Goal: Information Seeking & Learning: Learn about a topic

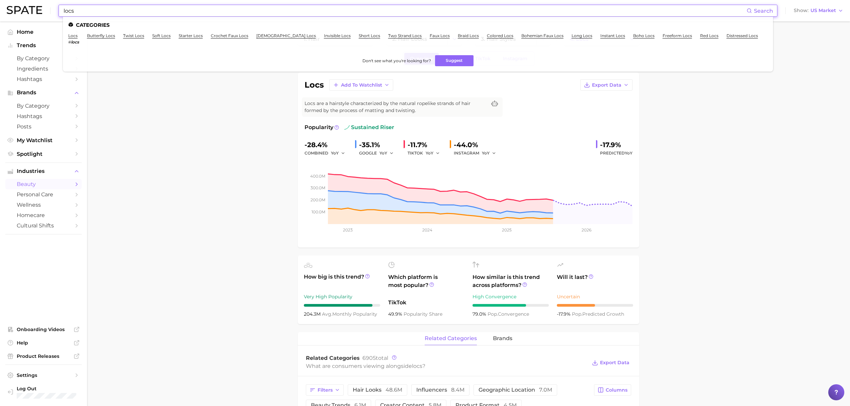
click at [103, 11] on input "locs" at bounding box center [405, 10] width 684 height 11
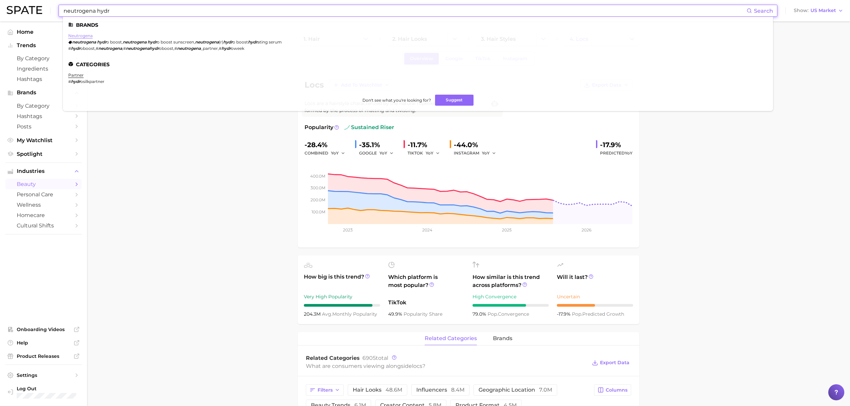
type input "neutrogena hydr"
click at [75, 35] on link "neutrogena" at bounding box center [80, 35] width 24 height 5
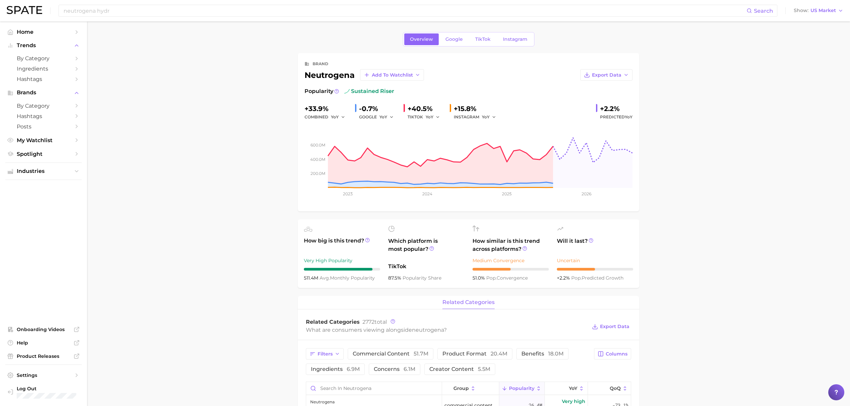
click at [458, 44] on link "Google" at bounding box center [454, 39] width 29 height 12
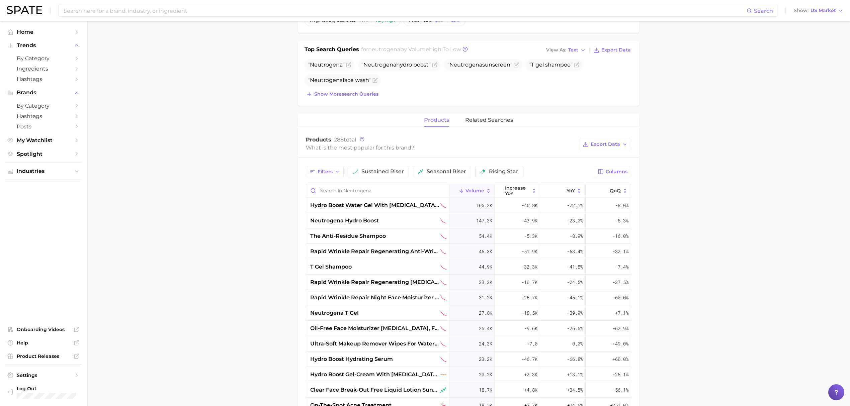
scroll to position [223, 0]
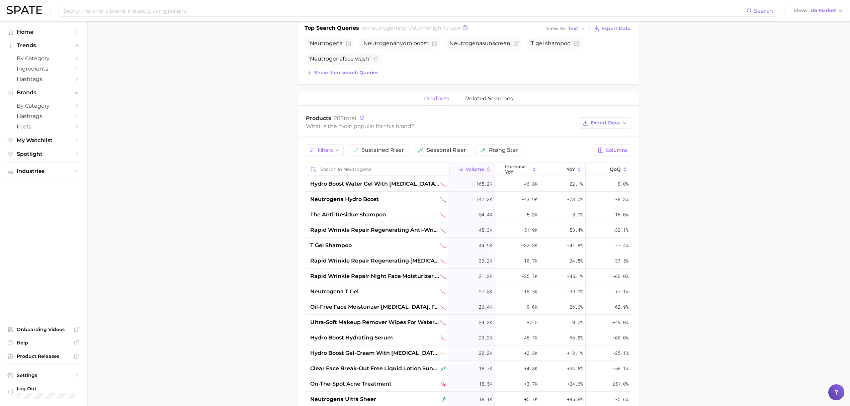
click at [357, 173] on input "Search in neutrogena" at bounding box center [377, 169] width 143 height 13
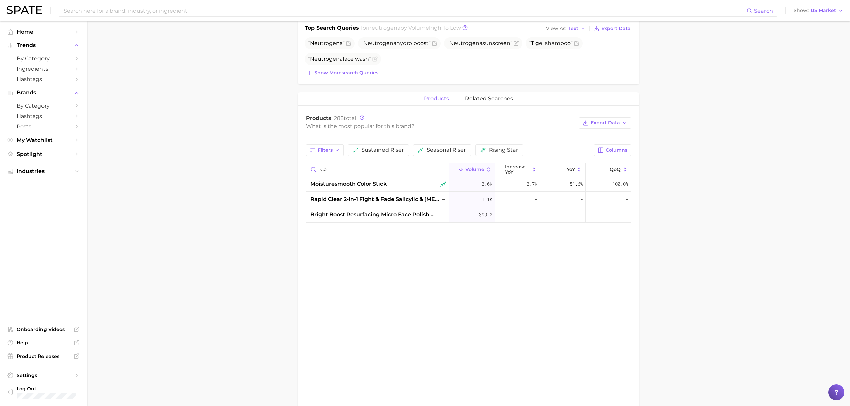
type input "c"
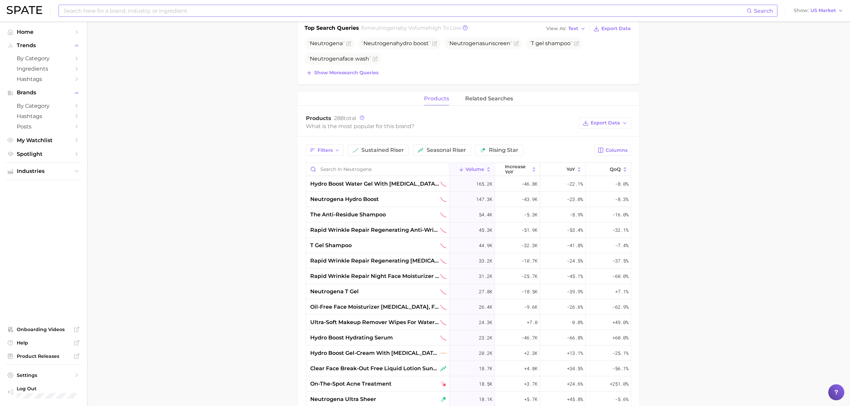
click at [345, 10] on input at bounding box center [405, 10] width 684 height 11
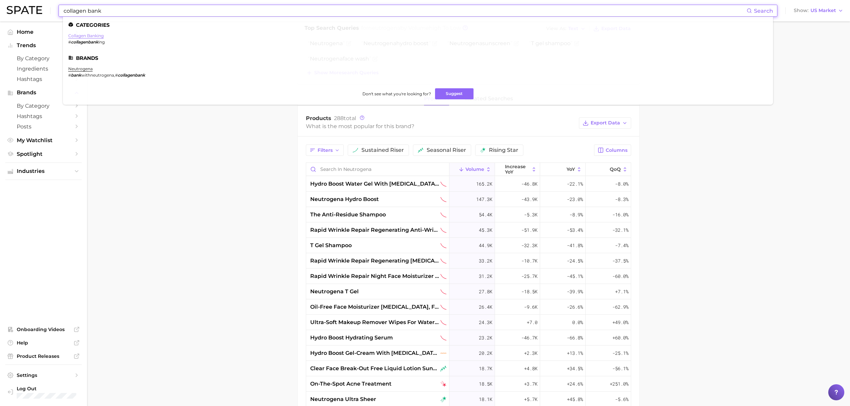
type input "collagen bank"
click at [82, 34] on link "collagen banking" at bounding box center [85, 35] width 35 height 5
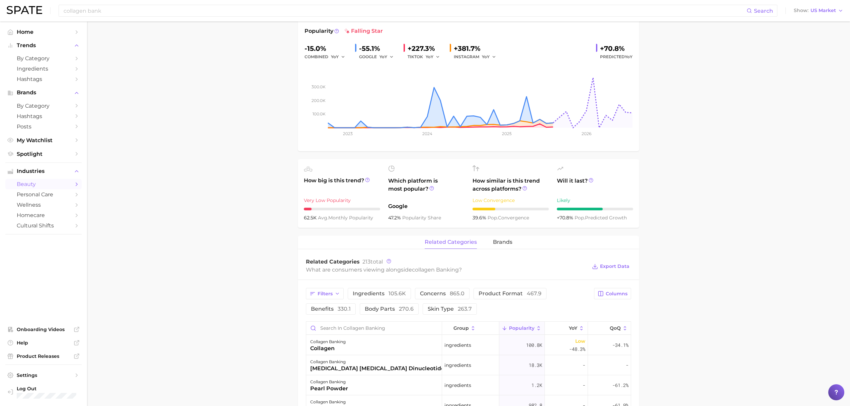
scroll to position [178, 0]
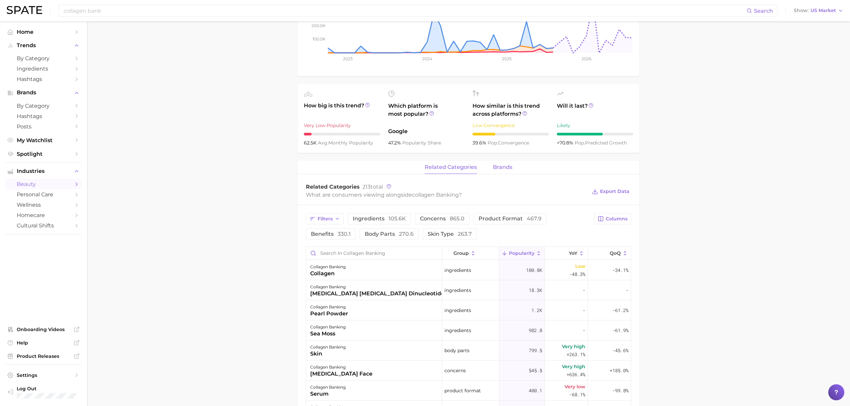
click at [504, 169] on span "brands" at bounding box center [502, 167] width 19 height 6
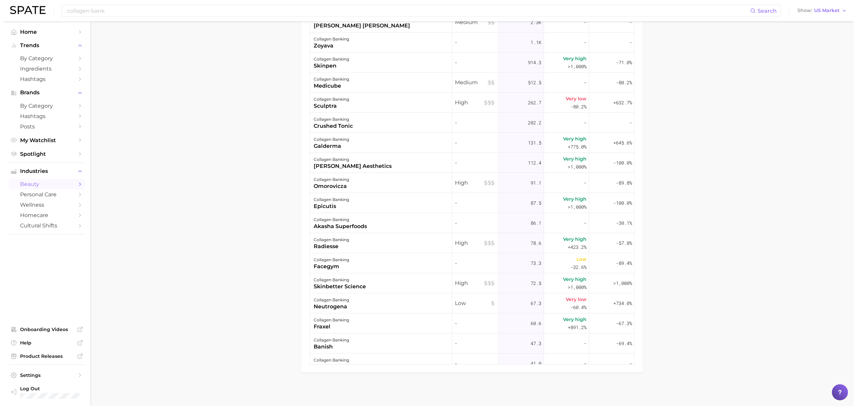
scroll to position [453, 0]
click at [339, 300] on div "collagen banking" at bounding box center [327, 300] width 35 height 8
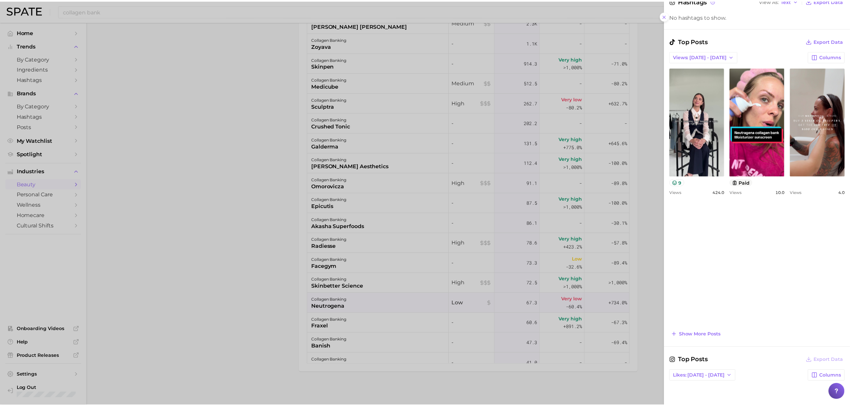
scroll to position [0, 0]
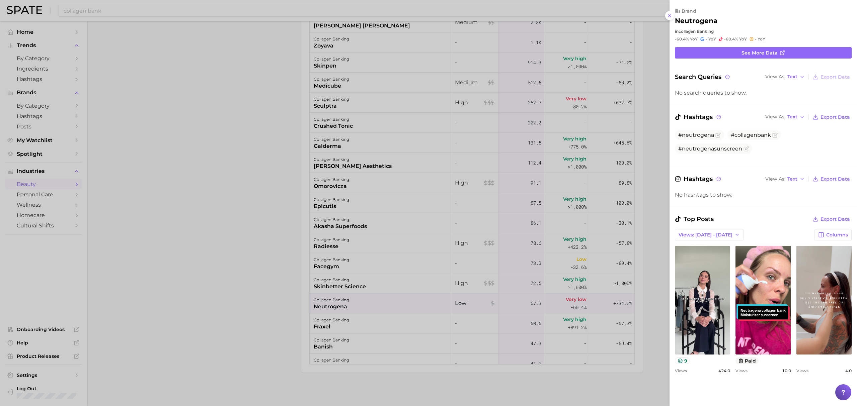
click at [173, 173] on div at bounding box center [428, 203] width 857 height 406
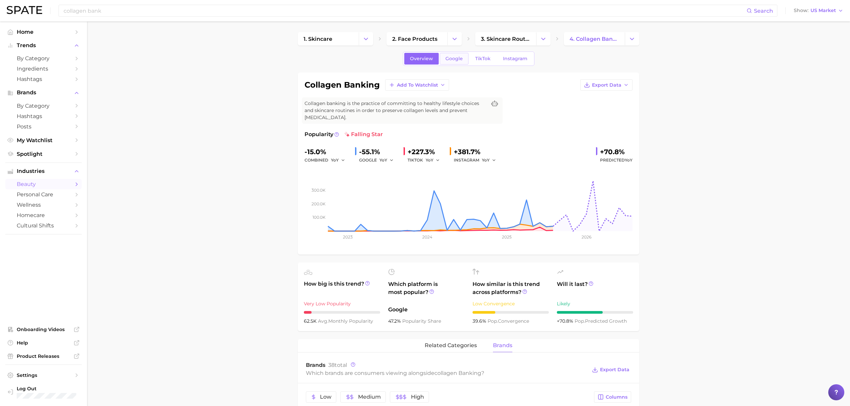
click at [458, 61] on span "Google" at bounding box center [454, 59] width 17 height 6
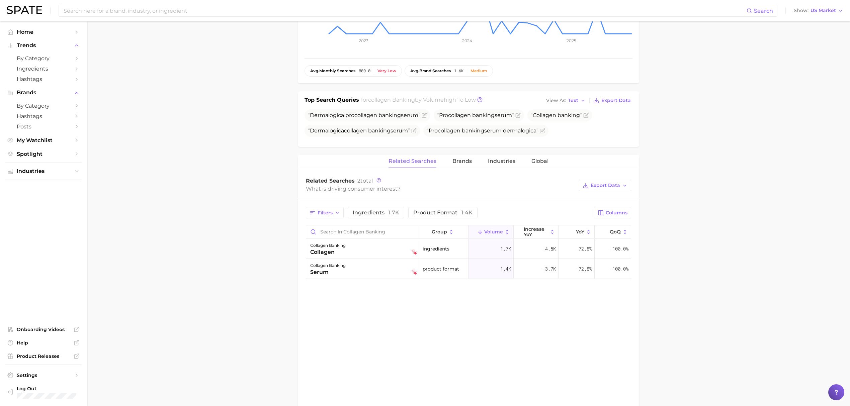
scroll to position [178, 0]
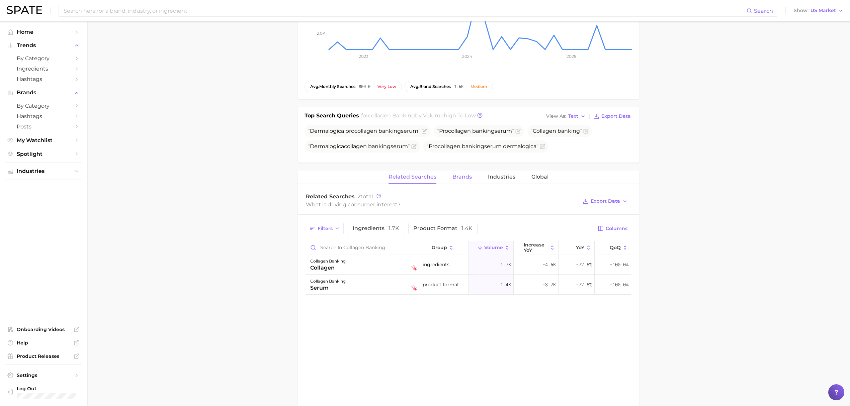
click at [466, 178] on span "Brands" at bounding box center [462, 177] width 19 height 6
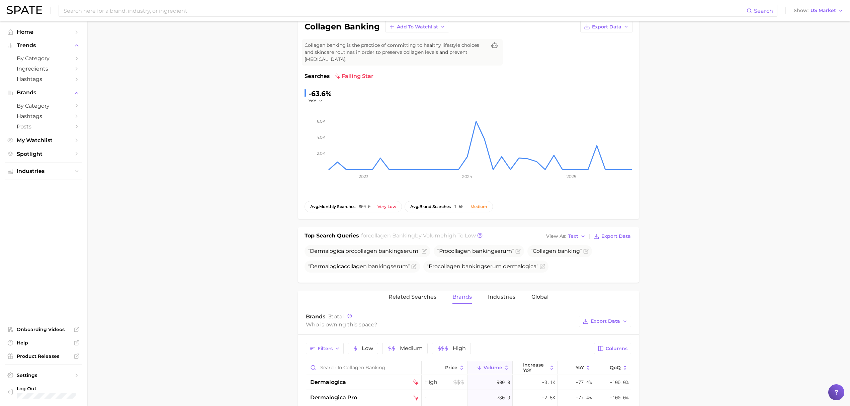
scroll to position [0, 0]
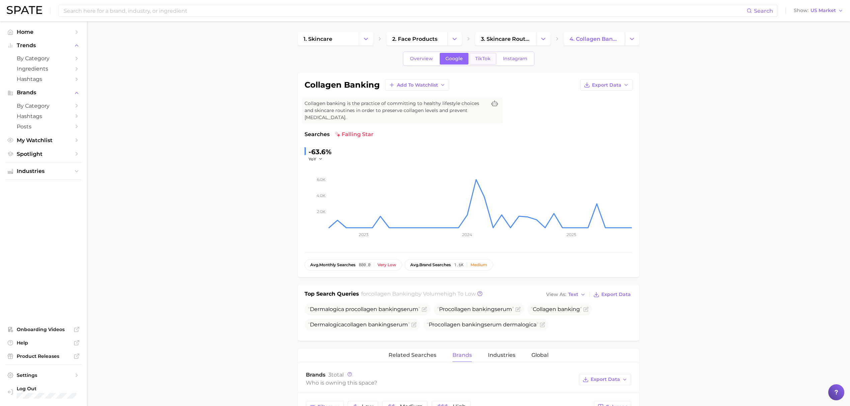
click at [488, 57] on span "TikTok" at bounding box center [482, 59] width 15 height 6
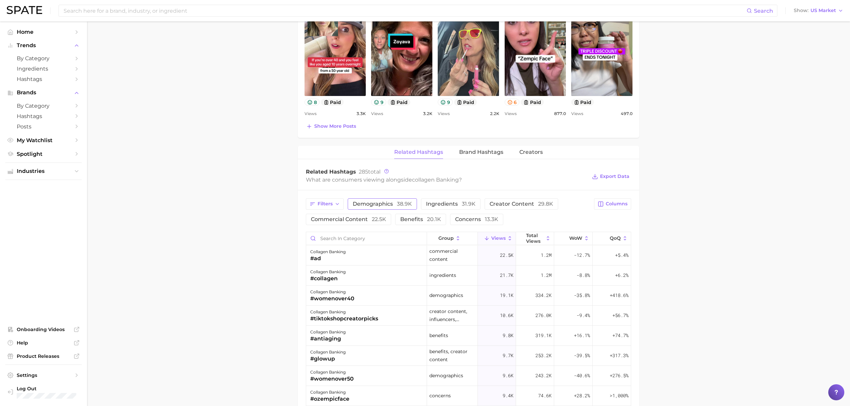
scroll to position [402, 0]
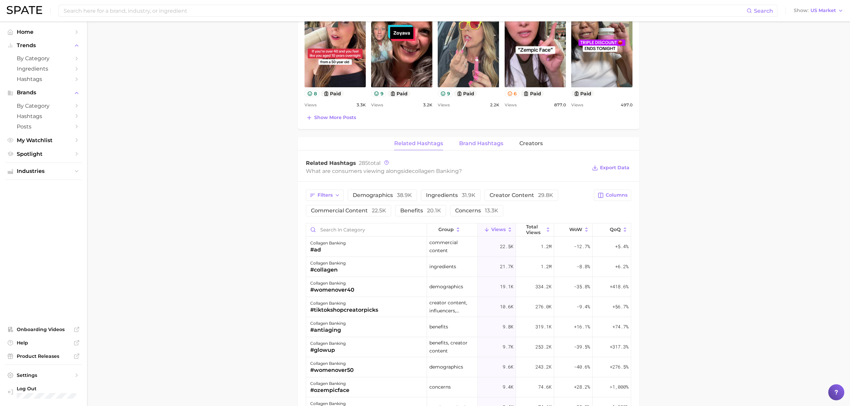
click at [480, 146] on span "Brand Hashtags" at bounding box center [481, 144] width 44 height 6
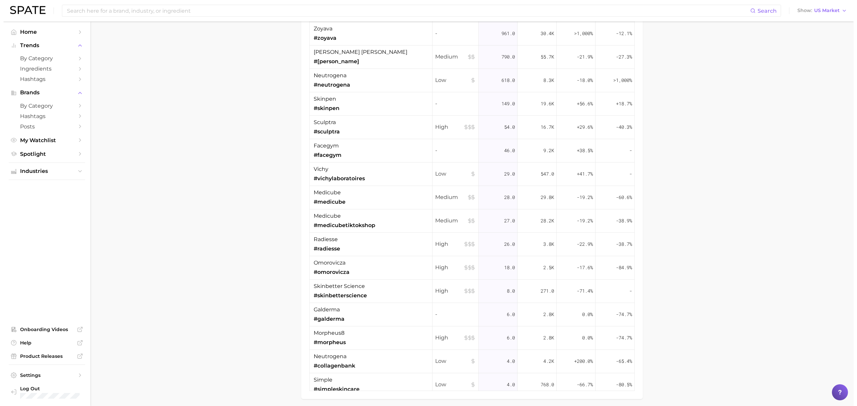
scroll to position [653, 0]
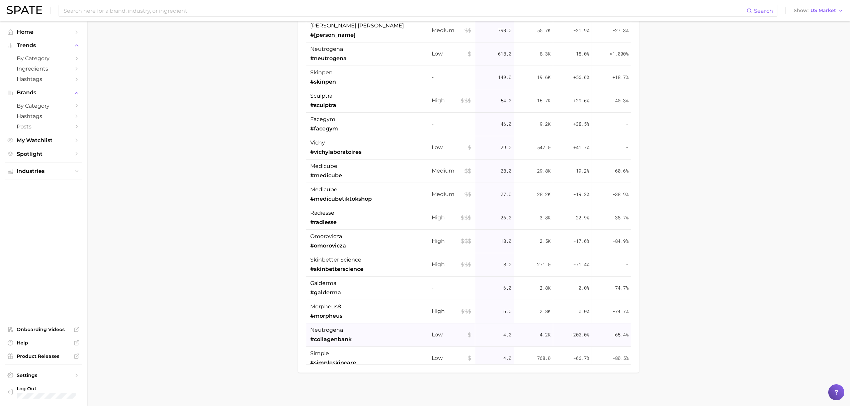
click at [358, 333] on div "neutrogena #collagenbank" at bounding box center [367, 335] width 123 height 23
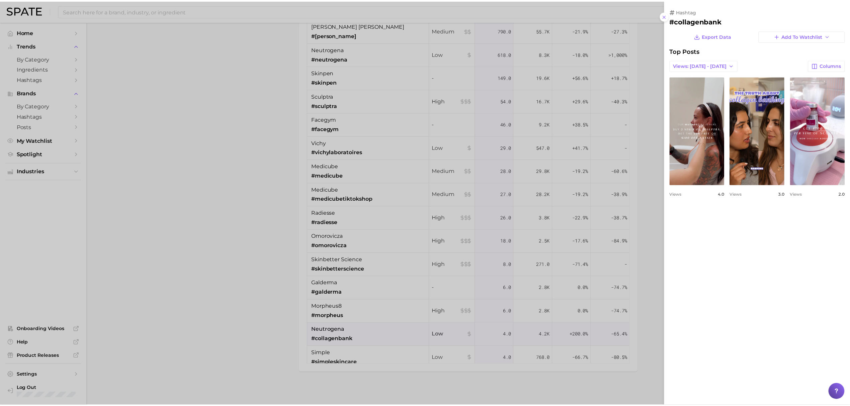
scroll to position [0, 0]
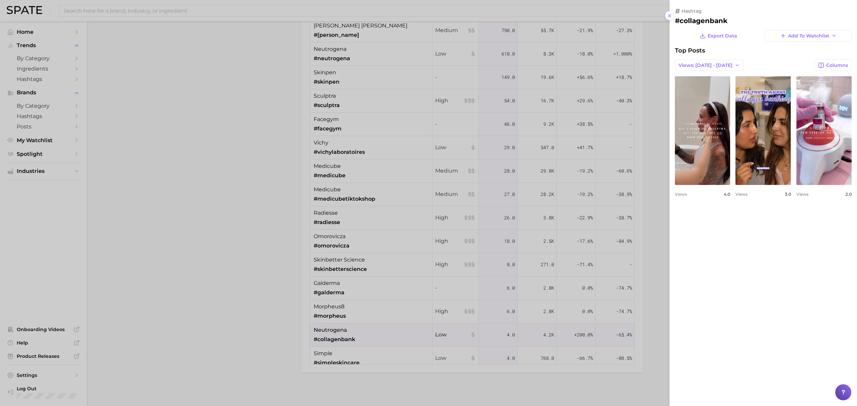
click at [198, 155] on div at bounding box center [428, 203] width 857 height 406
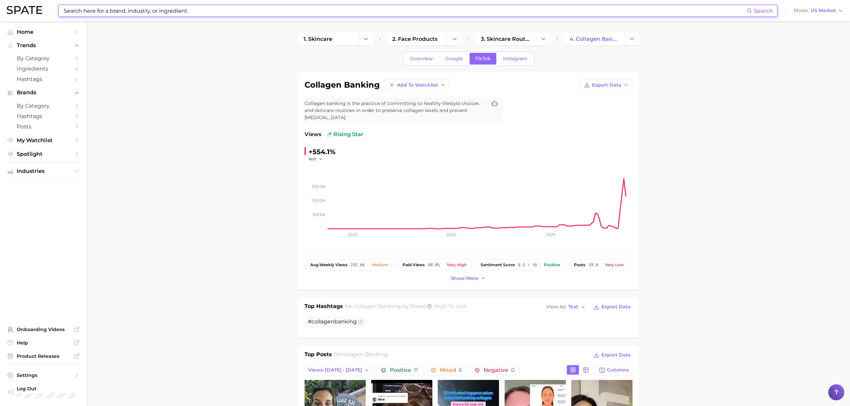
click at [288, 12] on input at bounding box center [405, 10] width 684 height 11
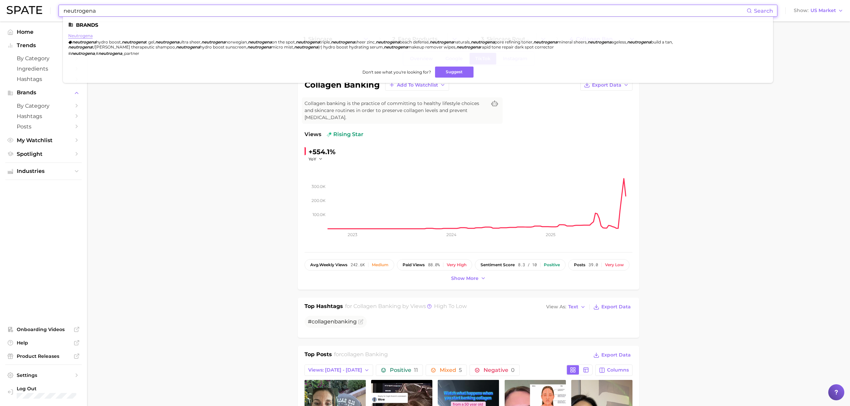
type input "neutrogena"
click at [90, 35] on link "neutrogena" at bounding box center [80, 35] width 24 height 5
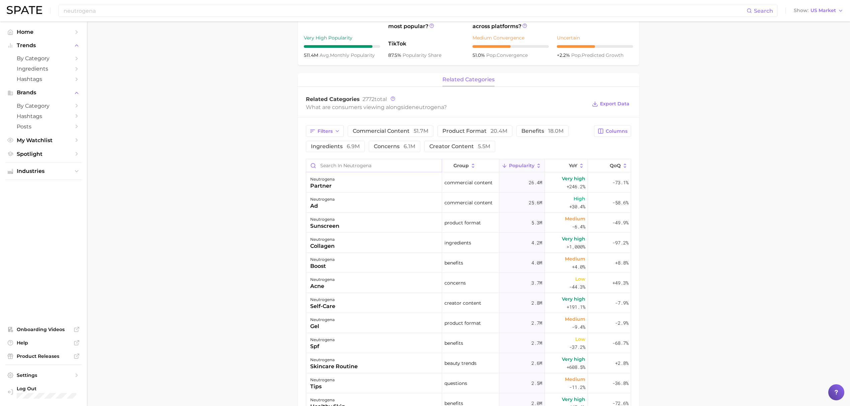
click at [348, 169] on input "Search in neutrogena" at bounding box center [374, 165] width 136 height 13
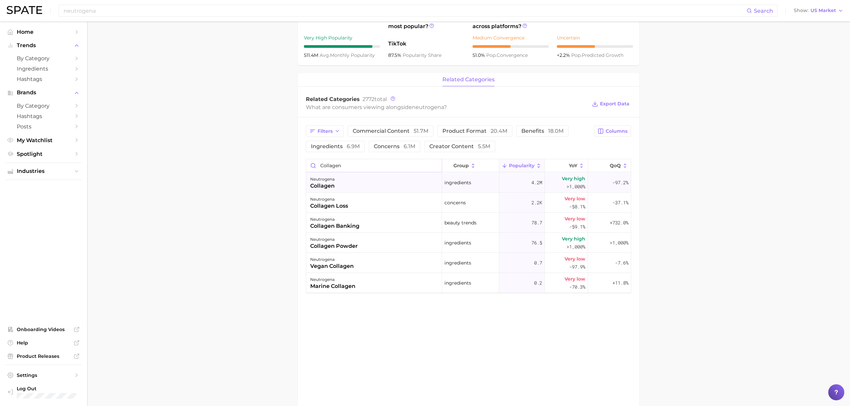
type input "collagen"
click at [362, 185] on div "neutrogena collagen" at bounding box center [374, 183] width 136 height 20
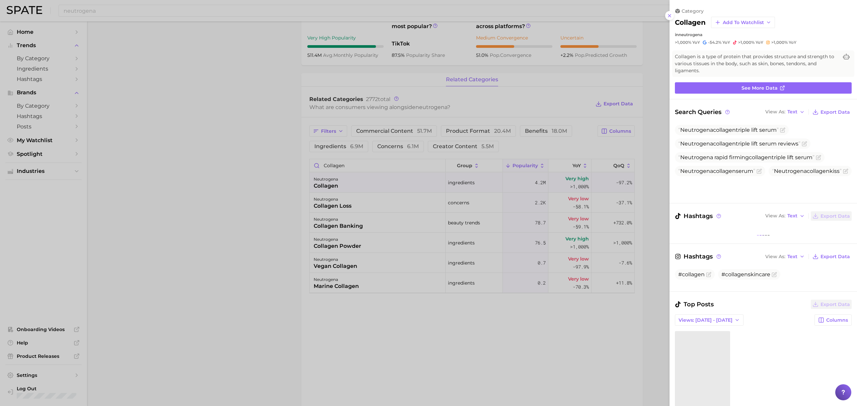
click at [390, 234] on div at bounding box center [428, 203] width 857 height 406
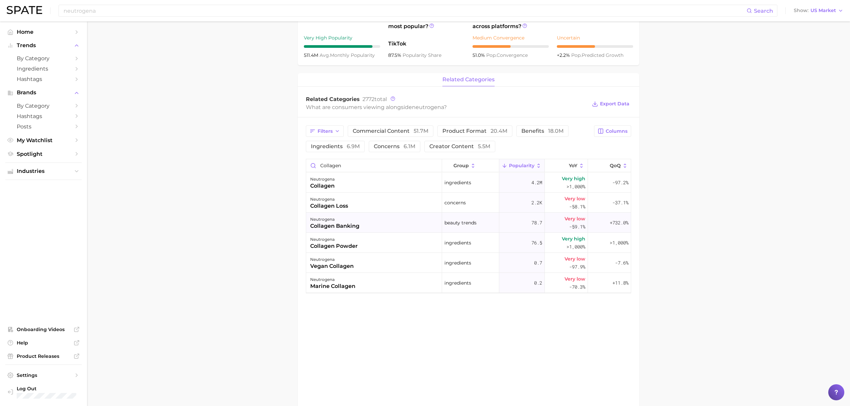
click at [375, 226] on div "neutrogena collagen banking" at bounding box center [374, 223] width 136 height 20
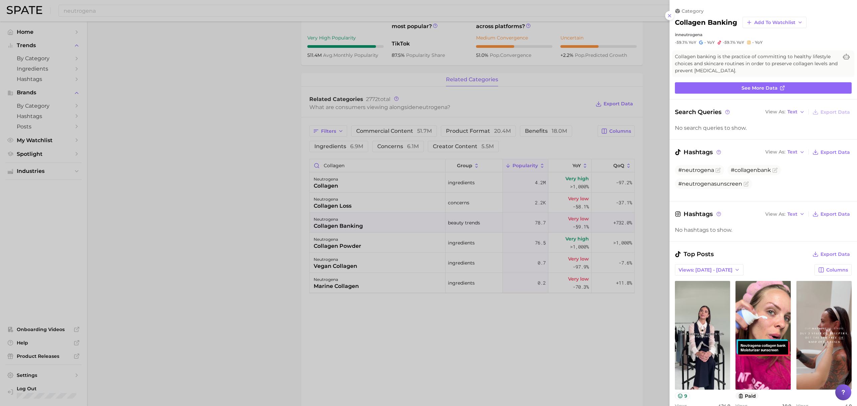
click at [654, 177] on div at bounding box center [428, 203] width 857 height 406
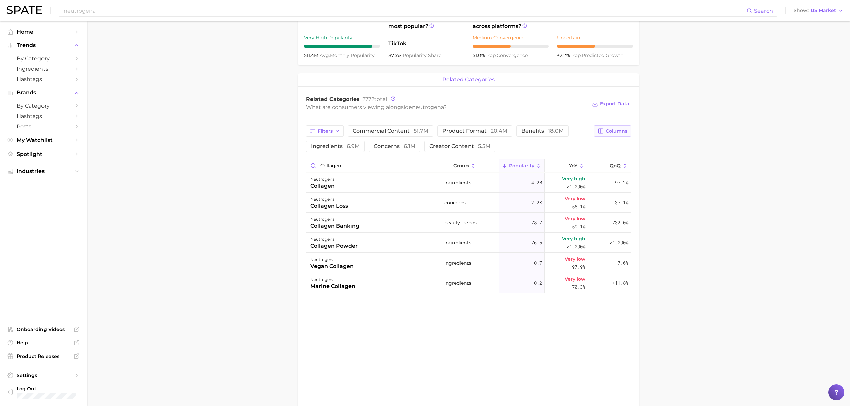
click at [615, 137] on button "Columns" at bounding box center [612, 131] width 37 height 11
click at [562, 201] on button "MoM" at bounding box center [577, 200] width 107 height 11
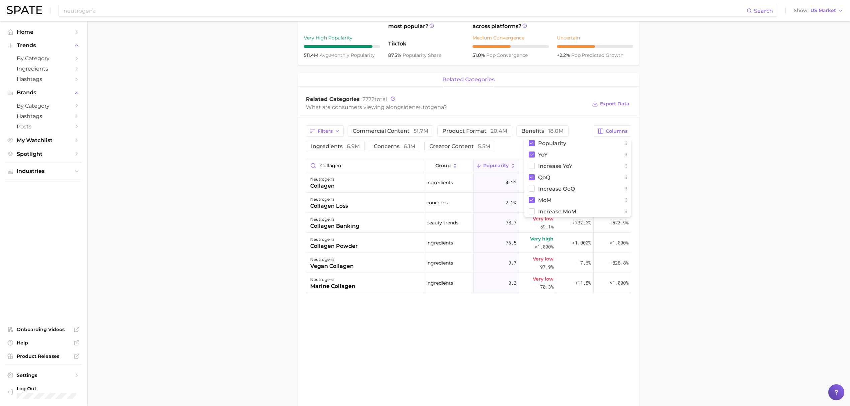
click at [722, 197] on main "Overview Google TikTok Instagram brand neutrogena Add to Watchlist Export Data …" at bounding box center [468, 134] width 763 height 672
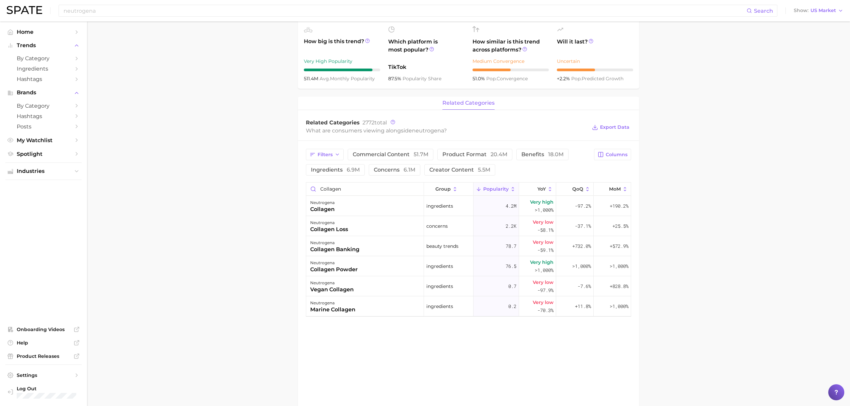
scroll to position [178, 0]
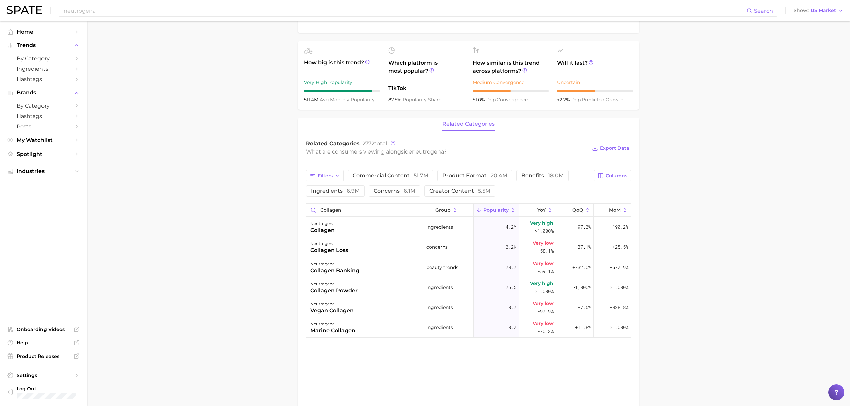
drag, startPoint x: 824, startPoint y: 117, endPoint x: 725, endPoint y: 149, distance: 104.1
click at [824, 117] on main "Overview Google TikTok Instagram brand neutrogena Add to Watchlist Export Data …" at bounding box center [468, 179] width 763 height 672
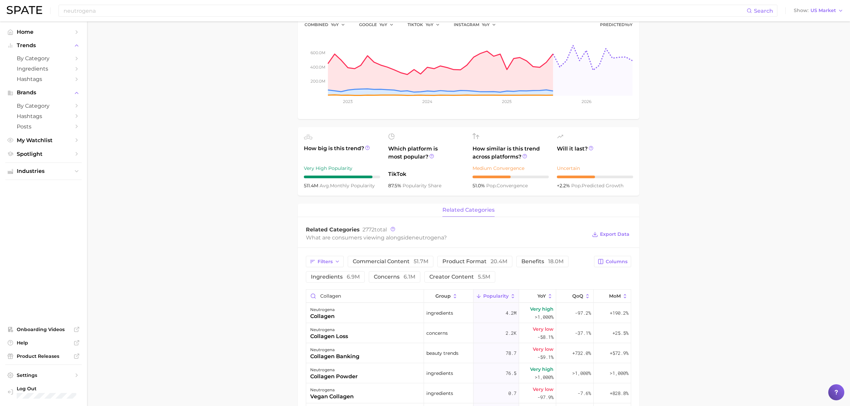
scroll to position [0, 0]
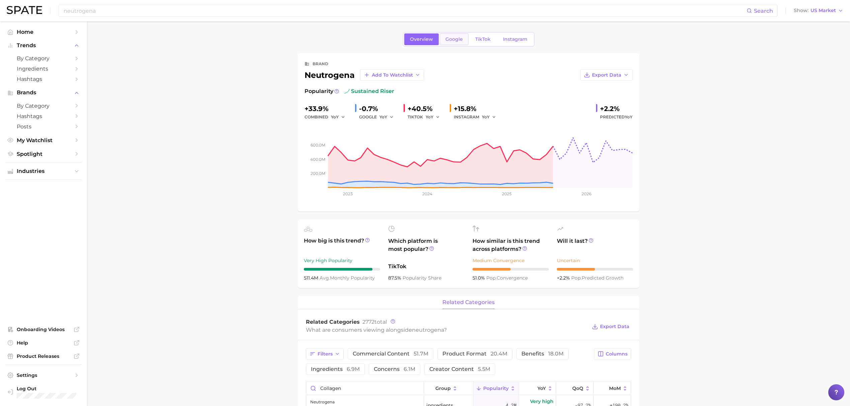
click at [454, 42] on link "Google" at bounding box center [454, 39] width 29 height 12
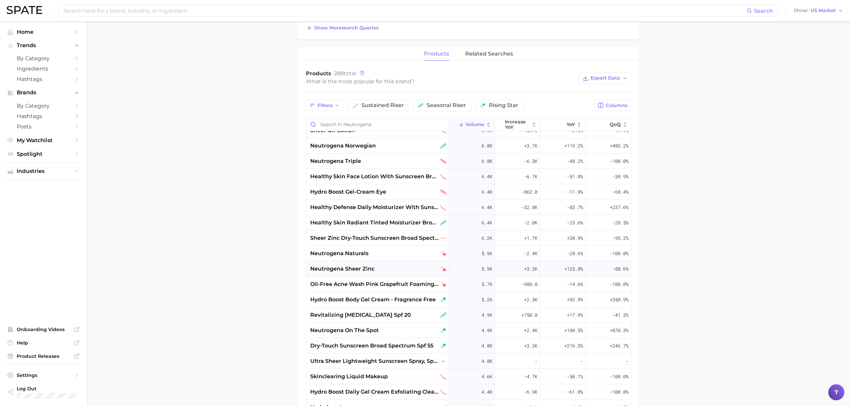
scroll to position [893, 0]
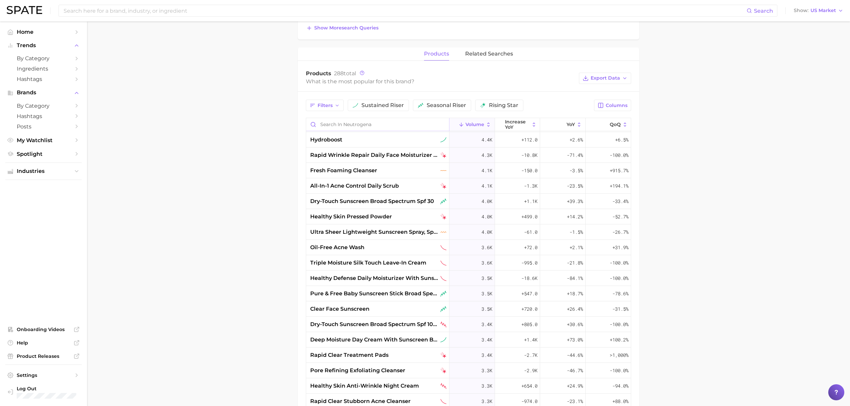
click at [374, 122] on input "Search in neutrogena" at bounding box center [377, 124] width 143 height 13
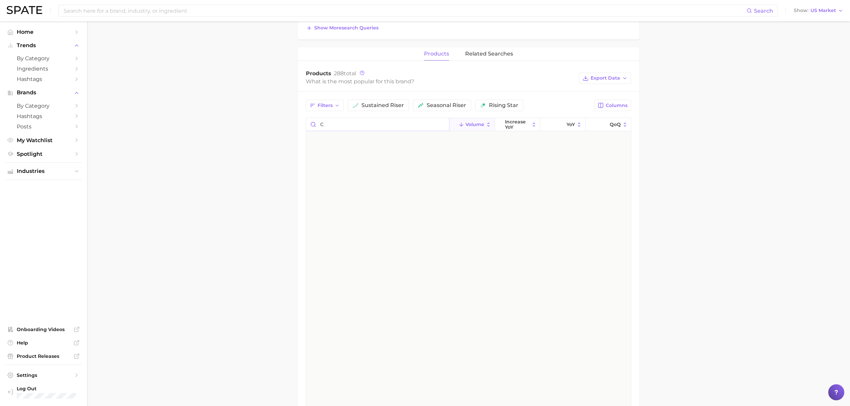
scroll to position [0, 0]
type input "c"
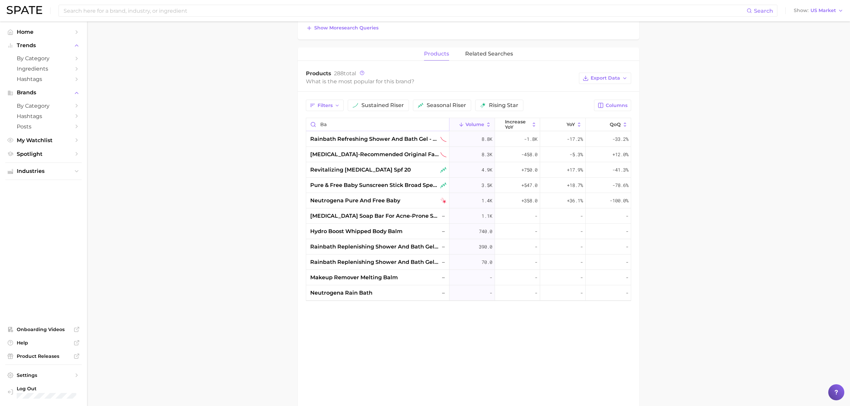
type input "b"
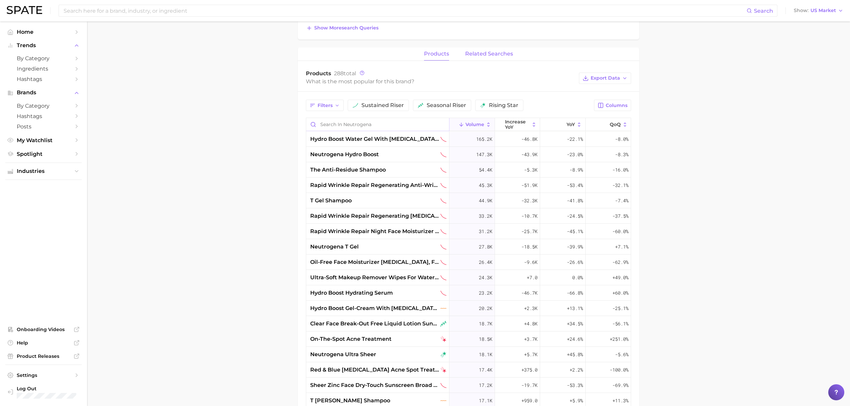
click at [491, 61] on button "related searches" at bounding box center [489, 54] width 48 height 13
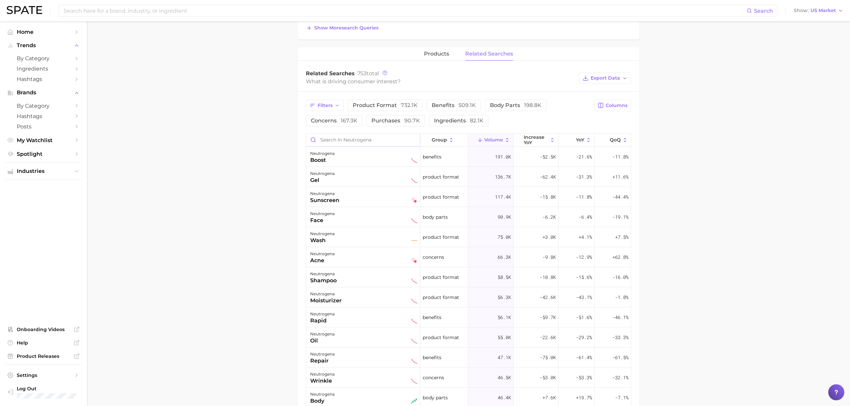
click at [345, 144] on input "Search in neutrogena" at bounding box center [363, 140] width 114 height 13
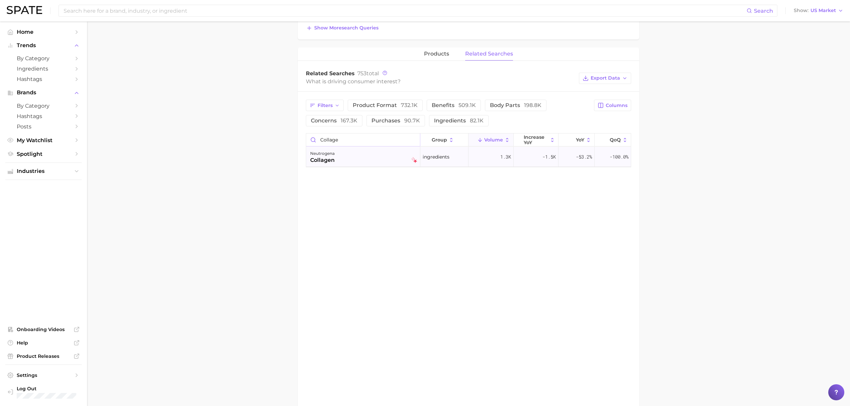
type input "collage"
click at [350, 163] on div "neutrogena collagen" at bounding box center [363, 157] width 107 height 15
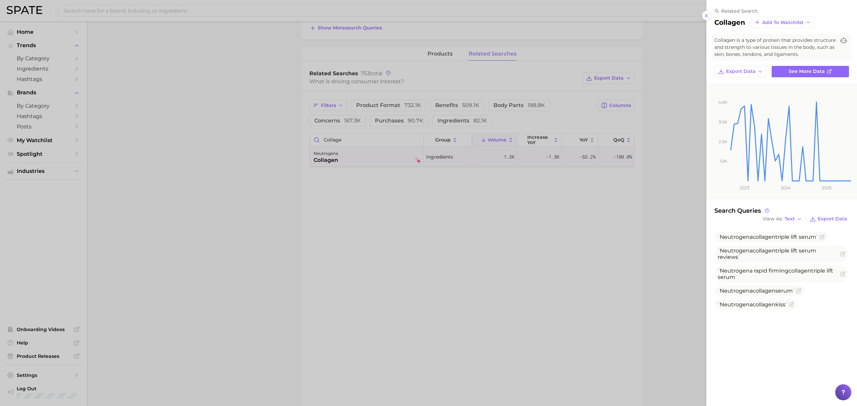
click at [310, 232] on div at bounding box center [428, 203] width 857 height 406
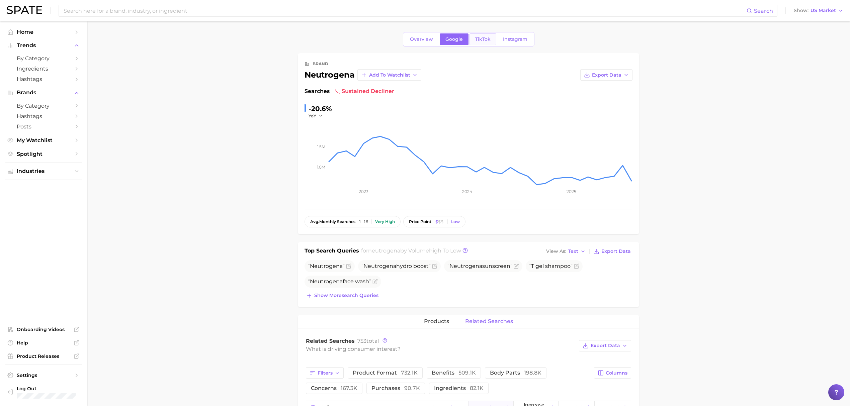
click at [487, 40] on span "TikTok" at bounding box center [482, 39] width 15 height 6
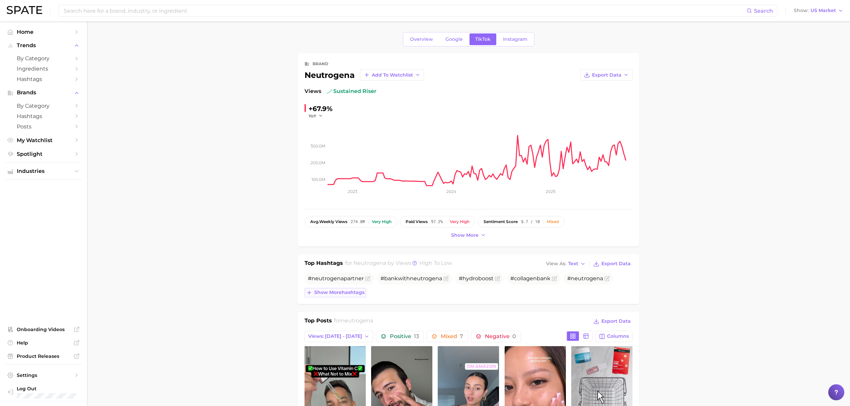
click at [333, 291] on span "Show more hashtags" at bounding box center [339, 293] width 50 height 6
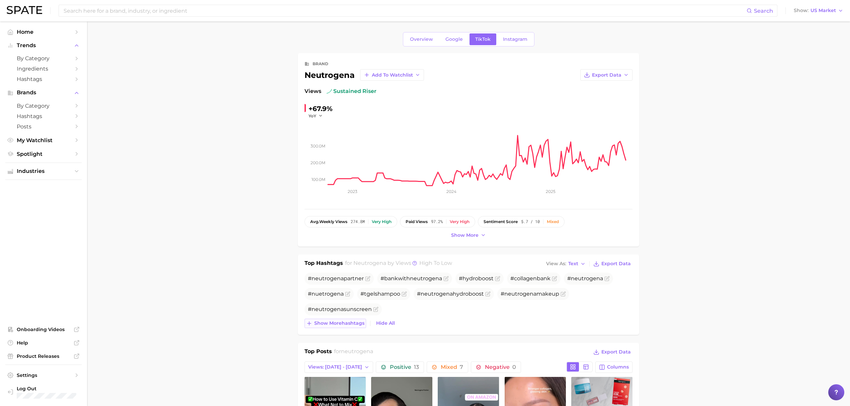
click at [325, 326] on span "Show more hashtags" at bounding box center [339, 324] width 50 height 6
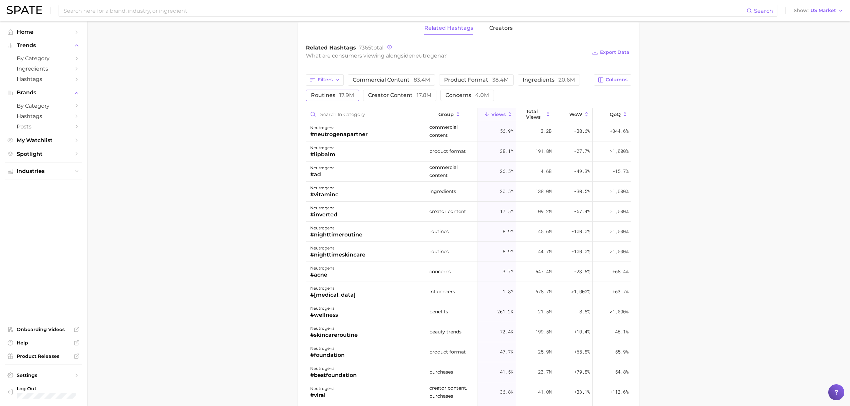
scroll to position [402, 0]
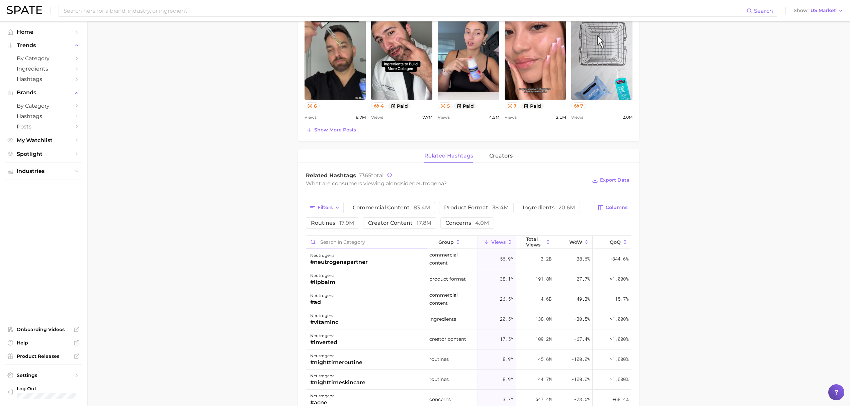
click at [334, 243] on input "Search in category" at bounding box center [366, 242] width 121 height 13
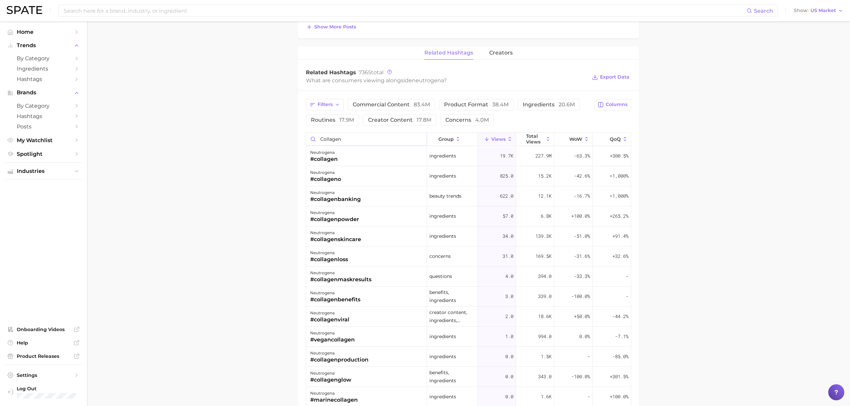
scroll to position [549, 0]
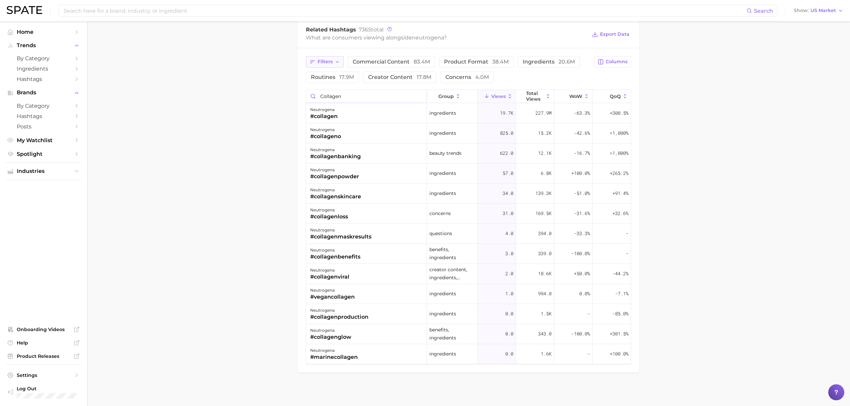
type input "collagen"
